Goal: Transaction & Acquisition: Purchase product/service

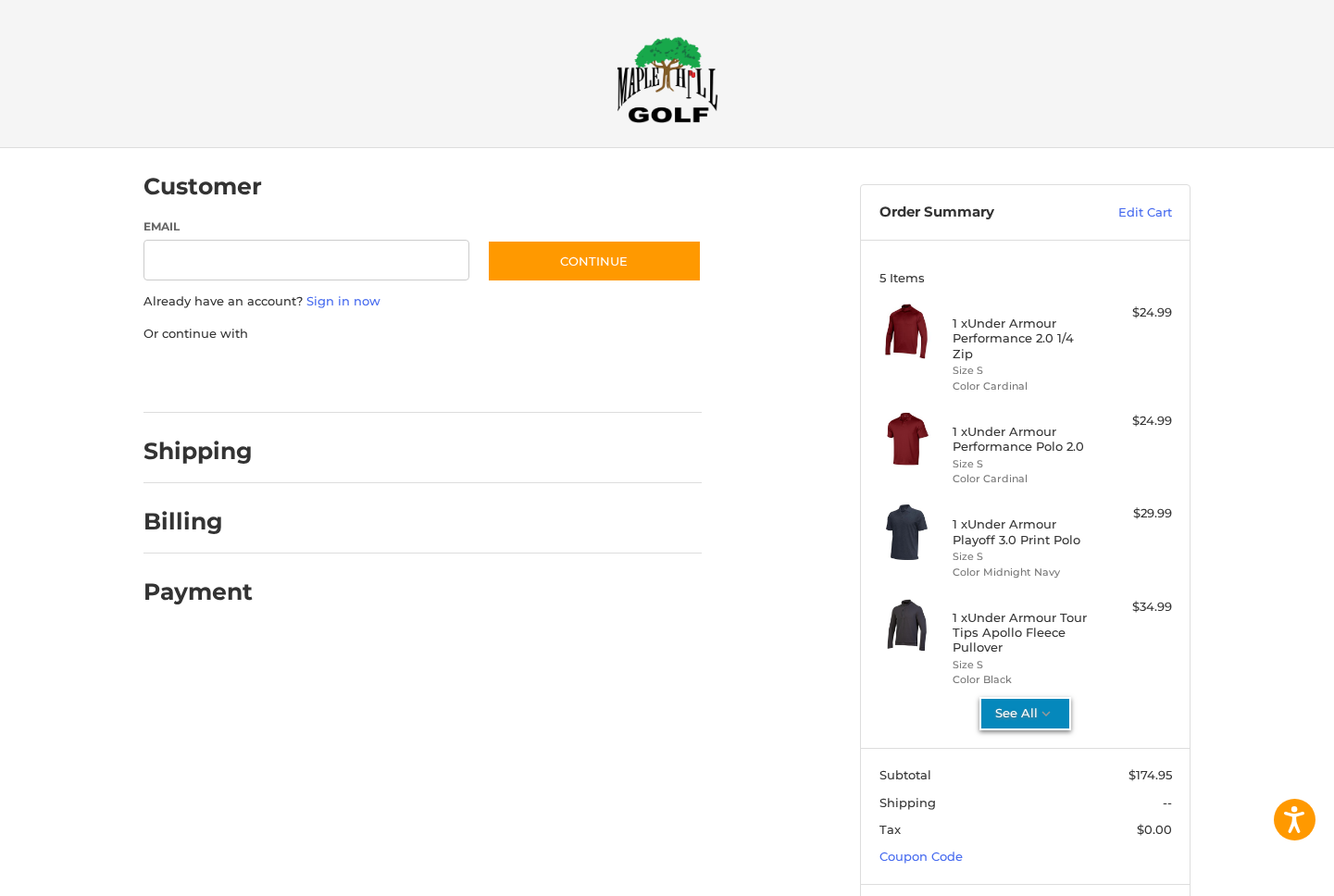
click at [1021, 717] on button "See All" at bounding box center [1026, 714] width 92 height 34
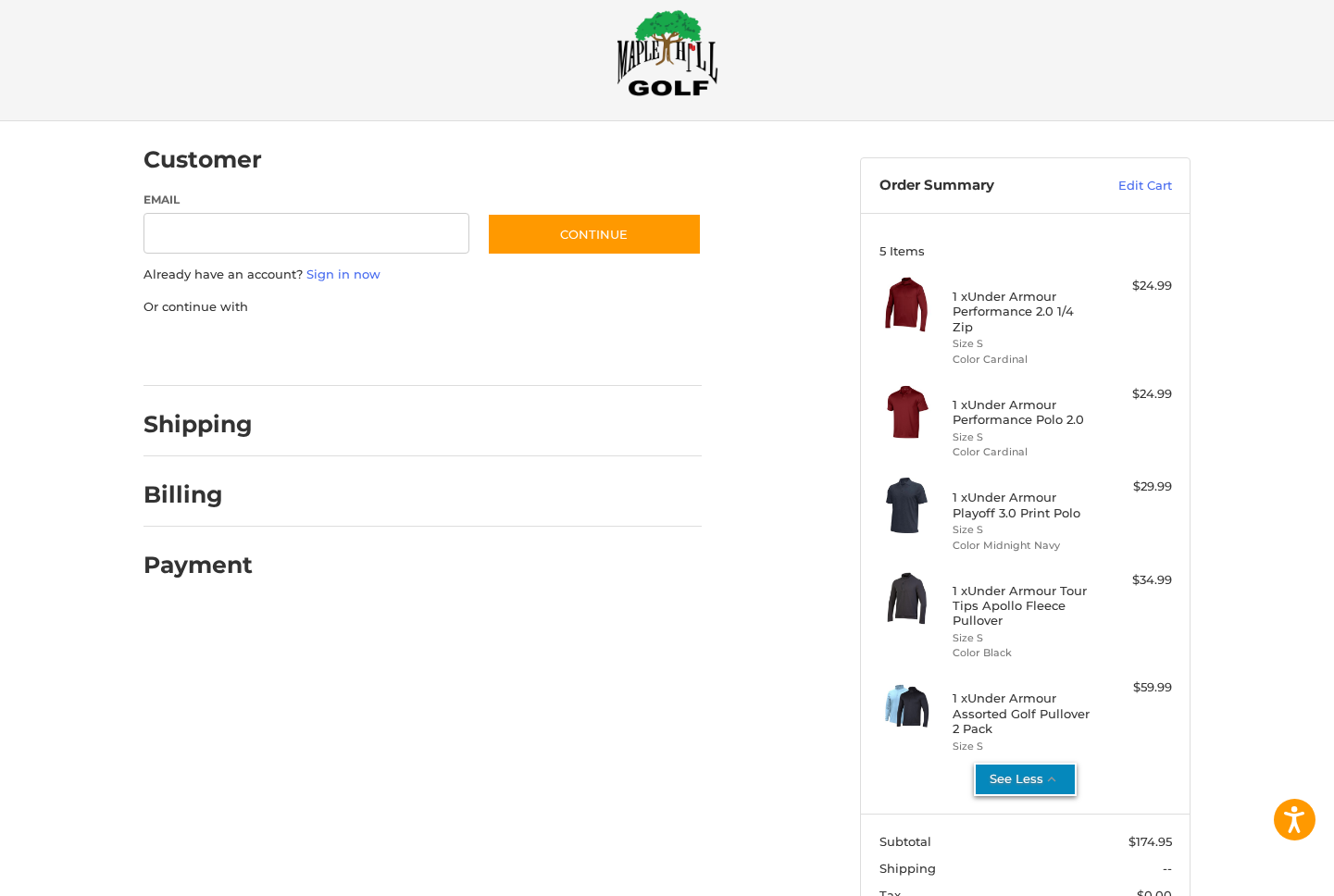
scroll to position [40, 0]
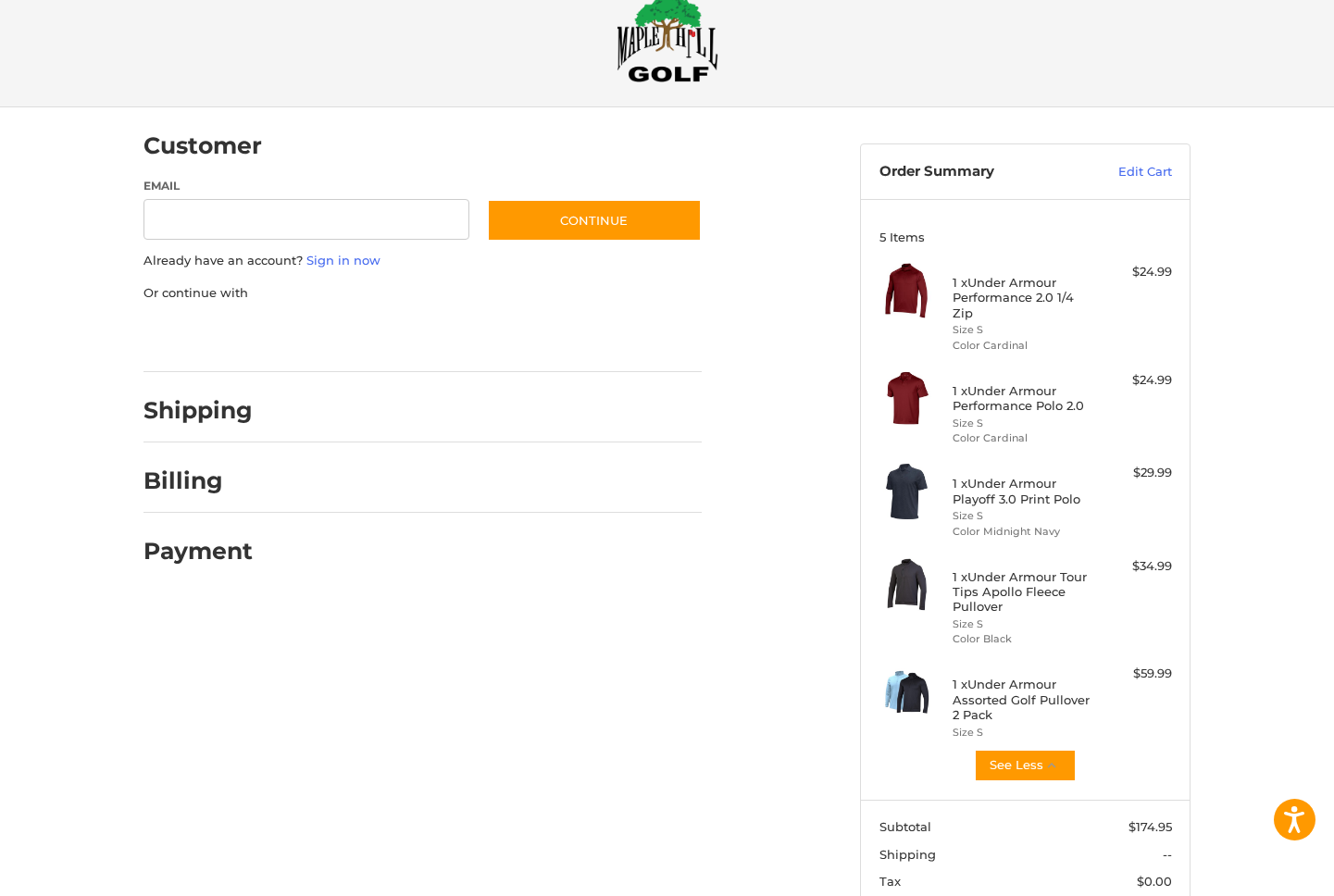
click at [983, 294] on h4 "1 x Under Armour Performance 2.0 1/4 Zip" at bounding box center [1024, 297] width 142 height 45
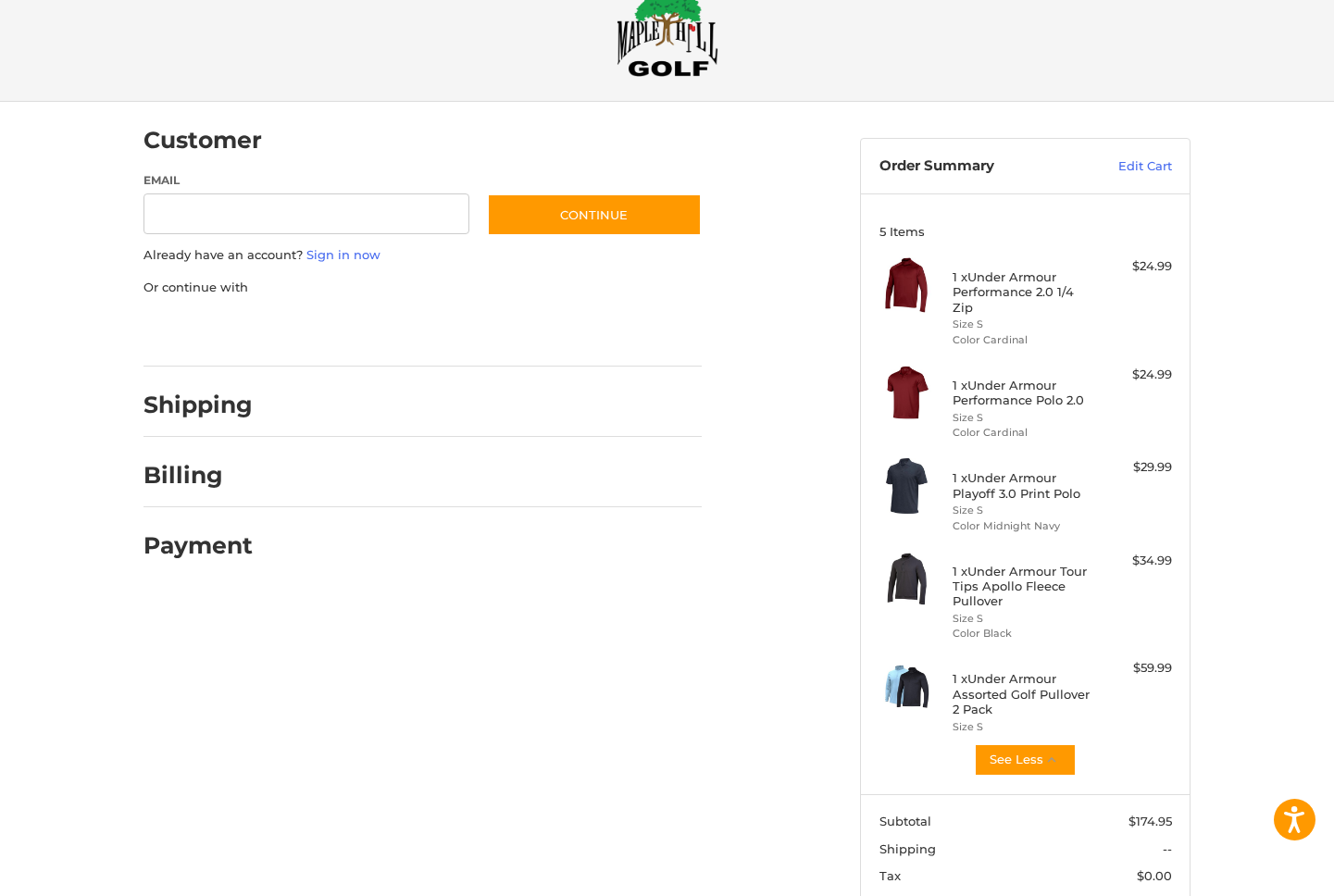
click at [916, 291] on img at bounding box center [908, 285] width 56 height 56
click at [1009, 289] on h4 "1 x Under Armour Performance 2.0 1/4 Zip" at bounding box center [1024, 292] width 142 height 45
click at [1008, 289] on h4 "1 x Under Armour Performance 2.0 1/4 Zip" at bounding box center [1024, 292] width 142 height 45
click at [1033, 292] on h4 "1 x Under Armour Performance 2.0 1/4 Zip" at bounding box center [1024, 292] width 142 height 45
